Goal: Information Seeking & Learning: Learn about a topic

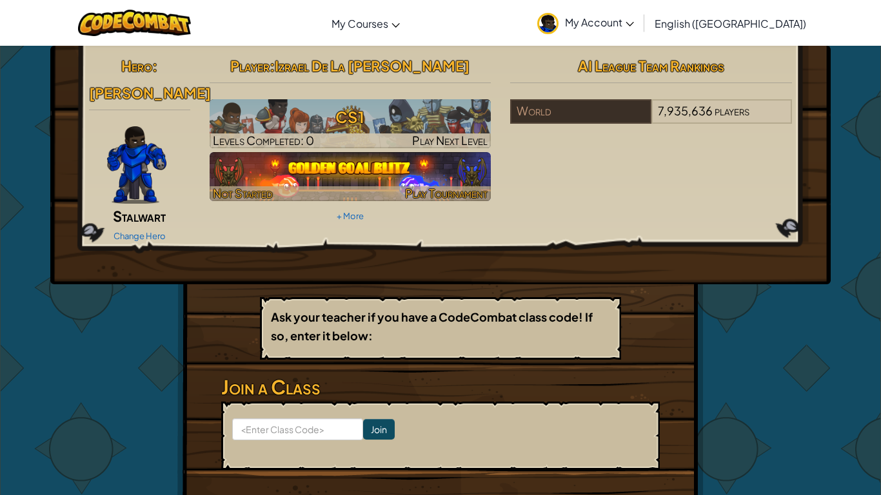
click at [307, 175] on img at bounding box center [351, 176] width 282 height 49
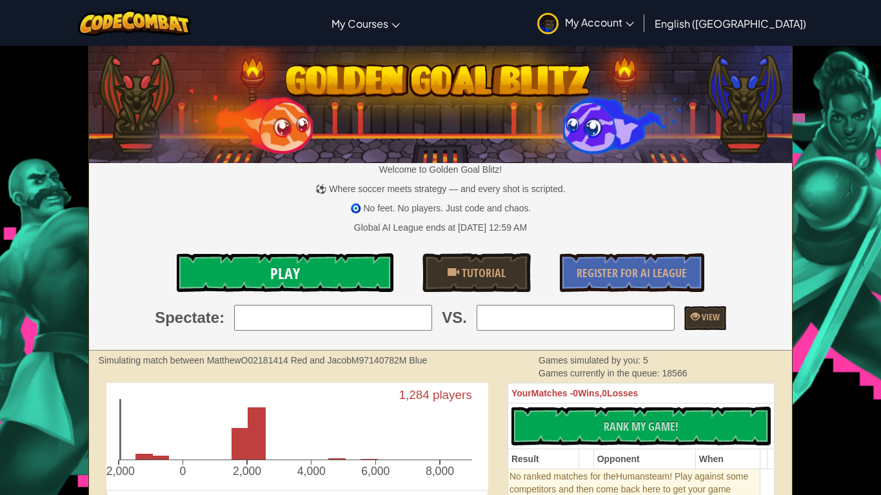
click at [346, 266] on link "Play" at bounding box center [285, 272] width 217 height 39
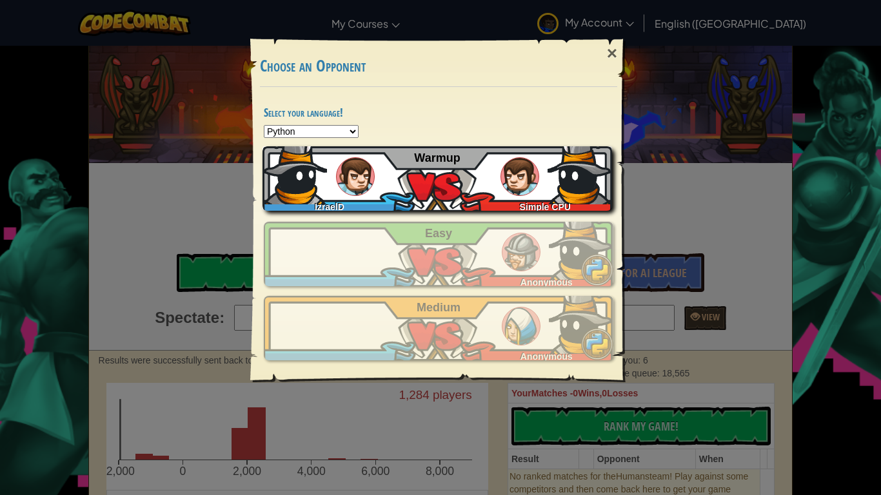
click at [490, 194] on div "IzraelD Simple CPU Warmup" at bounding box center [438, 178] width 350 height 65
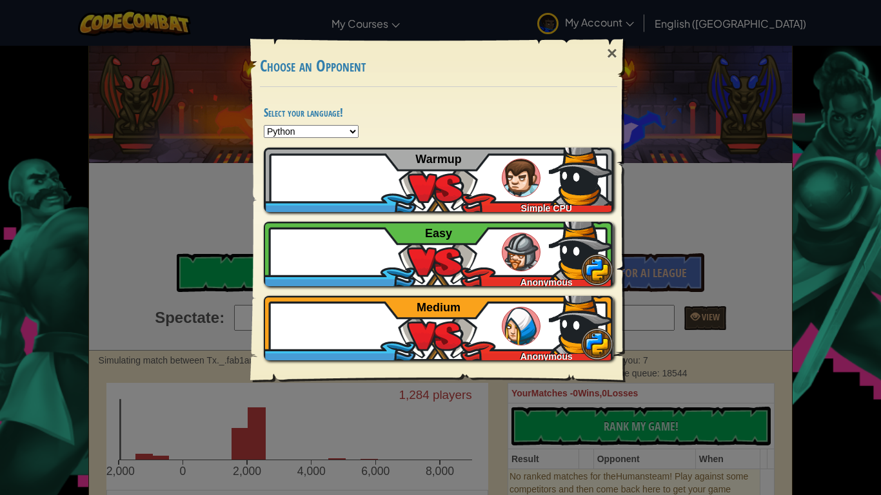
click at [342, 2] on div "× Choose an Opponent Select your language! Python JavaScript CoffeeScript Lua C…" at bounding box center [440, 247] width 881 height 495
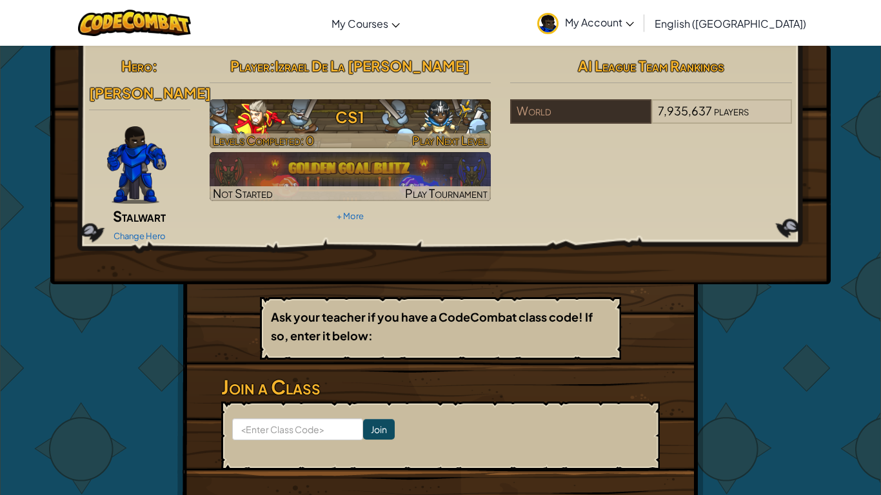
click at [355, 115] on h3 "CS1" at bounding box center [351, 117] width 282 height 29
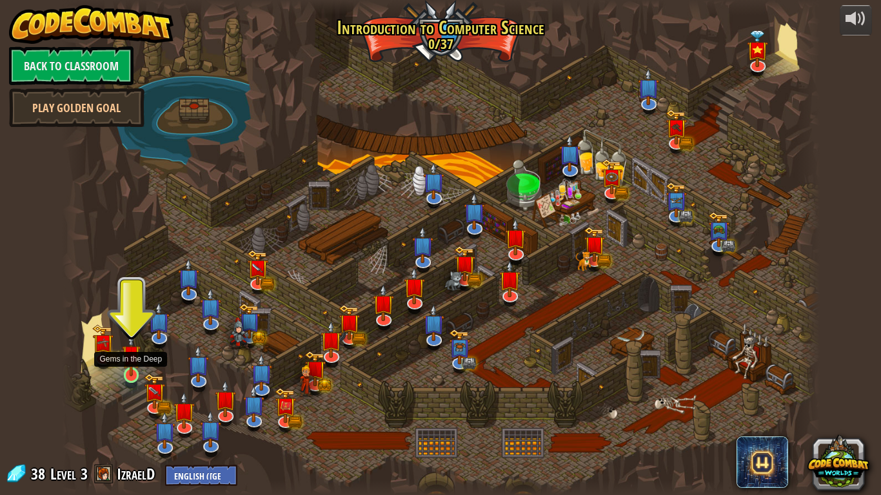
click at [125, 370] on img at bounding box center [131, 355] width 19 height 44
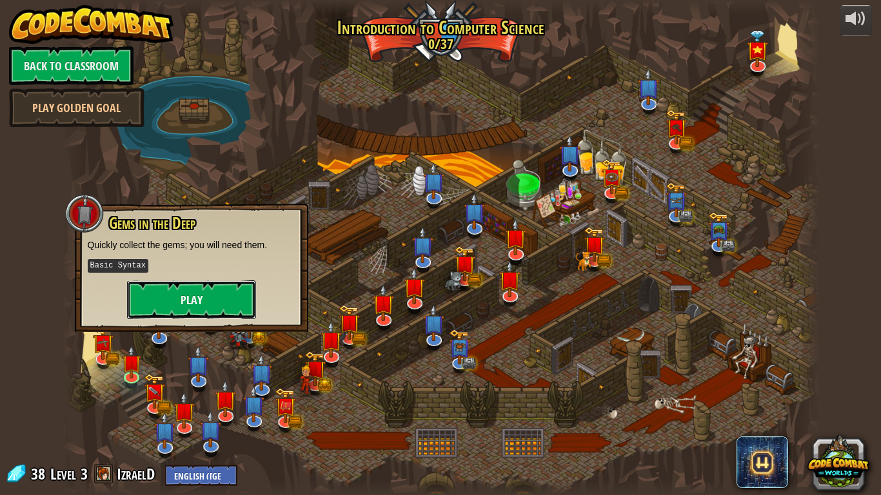
click at [161, 292] on button "Play" at bounding box center [191, 300] width 129 height 39
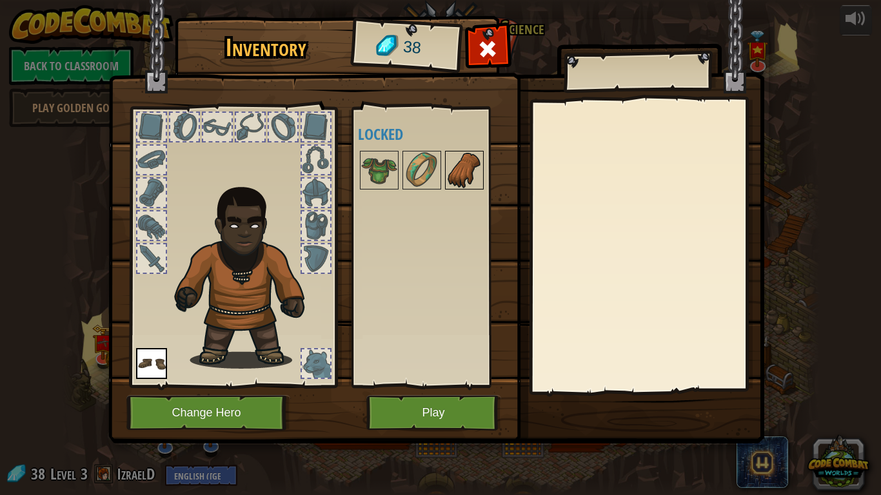
click at [462, 167] on img at bounding box center [464, 170] width 36 height 36
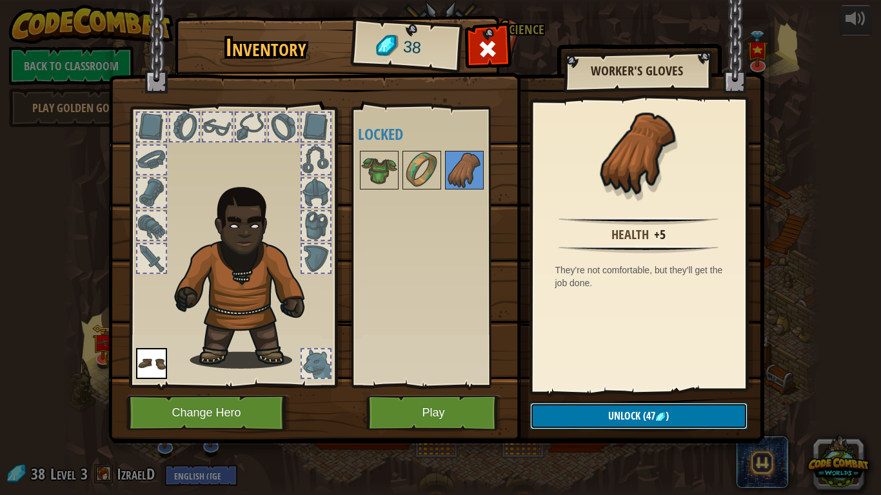
click at [595, 421] on button "Unlock (47 )" at bounding box center [638, 416] width 217 height 26
click at [156, 218] on div at bounding box center [151, 226] width 28 height 28
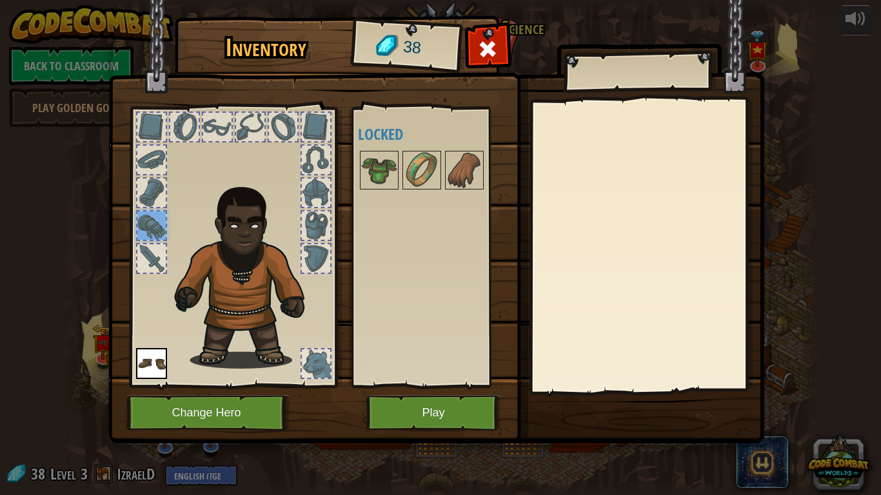
click at [156, 218] on div at bounding box center [151, 226] width 28 height 28
click at [376, 168] on img at bounding box center [379, 170] width 36 height 36
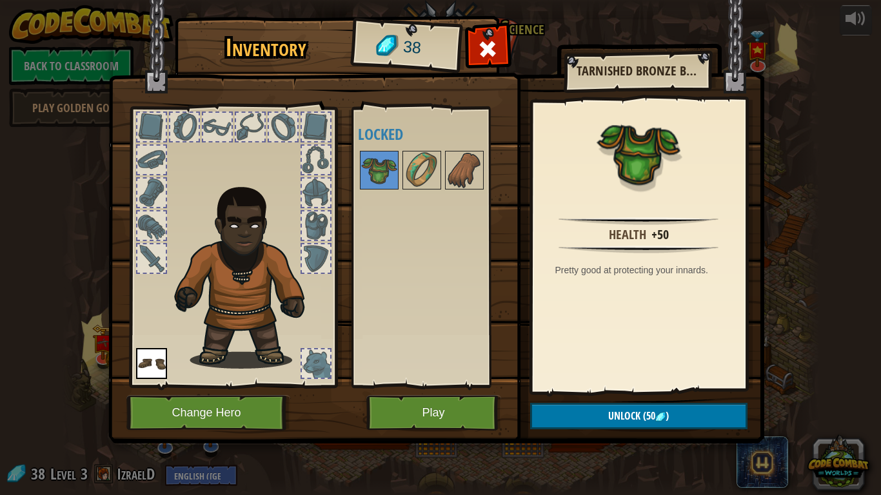
click at [261, 266] on img at bounding box center [247, 274] width 159 height 189
click at [452, 420] on button "Play" at bounding box center [433, 412] width 135 height 35
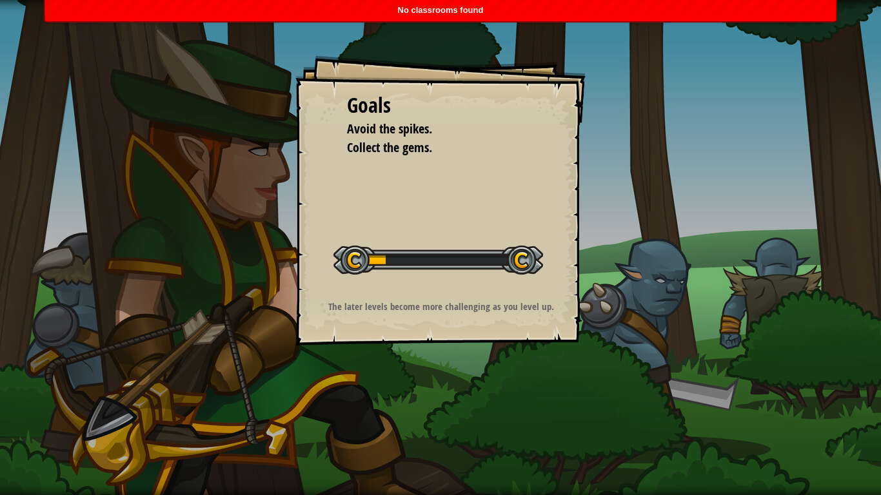
click at [349, 260] on div at bounding box center [438, 260] width 210 height 29
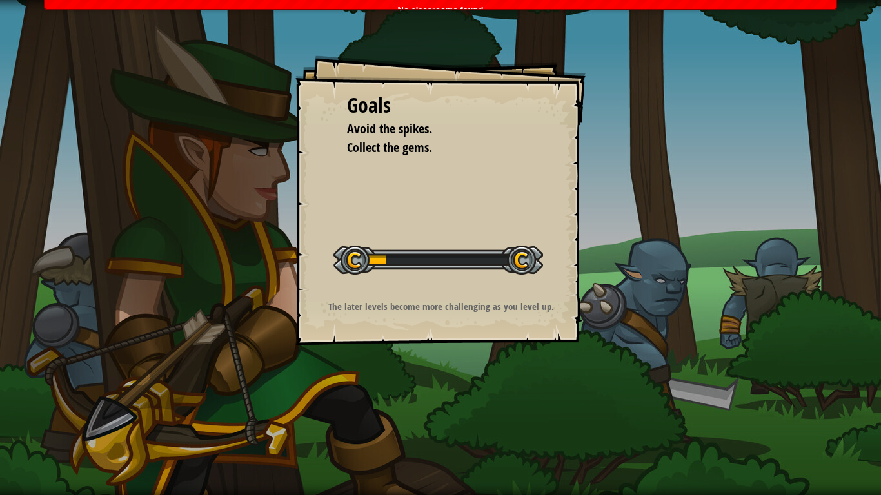
click at [349, 260] on div at bounding box center [438, 260] width 210 height 29
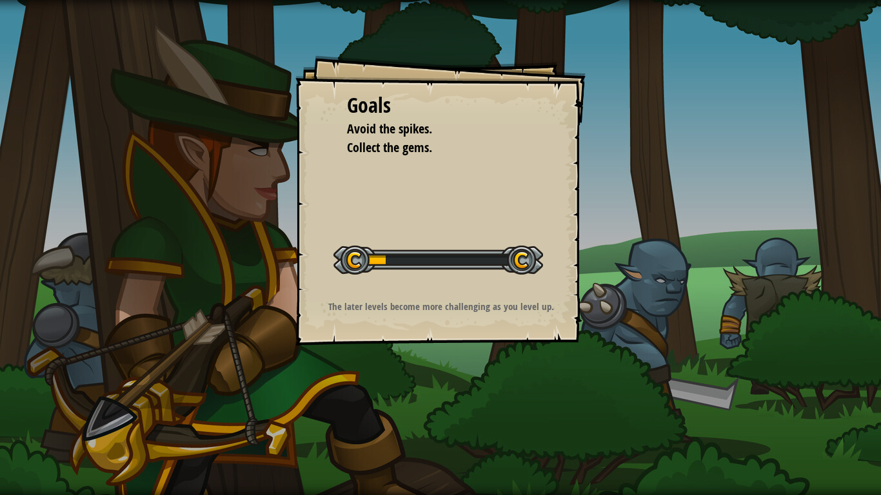
click at [349, 260] on div at bounding box center [438, 260] width 210 height 29
